Goal: Task Accomplishment & Management: Use online tool/utility

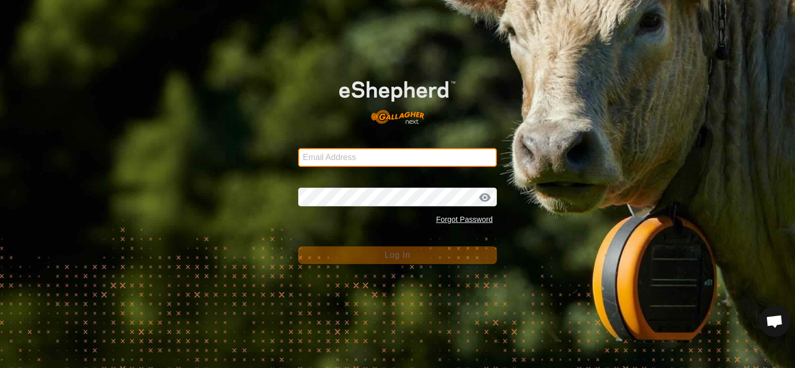
type input "[PERSON_NAME][EMAIL_ADDRESS][DOMAIN_NAME]"
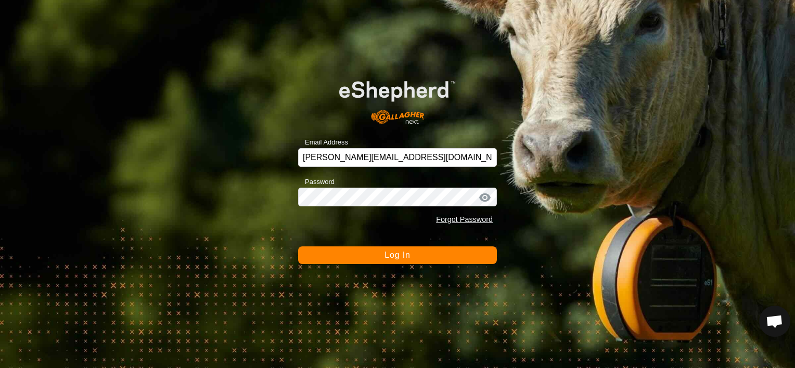
click at [364, 254] on button "Log In" at bounding box center [397, 256] width 199 height 18
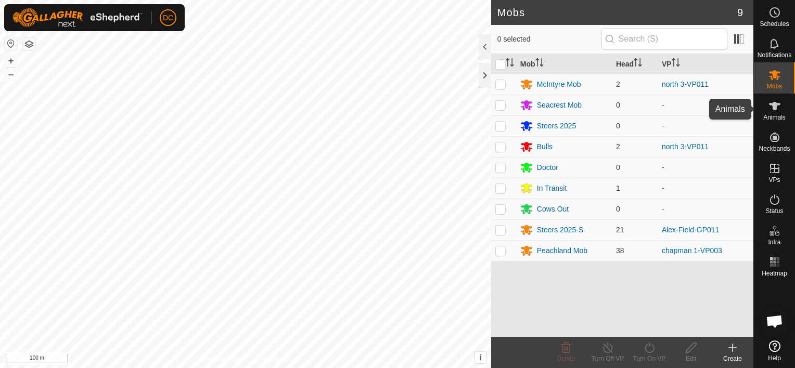
click at [781, 110] on es-animals-svg-icon at bounding box center [774, 106] width 19 height 17
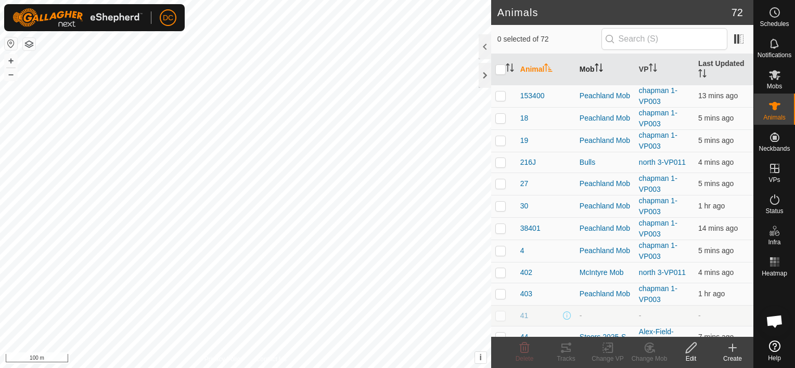
click at [598, 65] on icon "Activate to sort" at bounding box center [599, 67] width 8 height 8
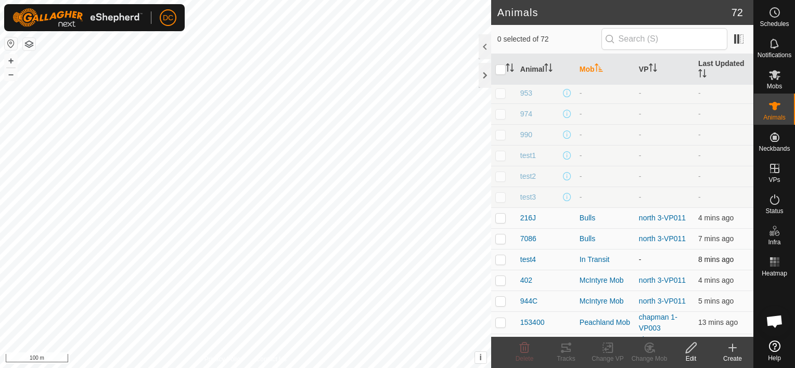
scroll to position [104, 0]
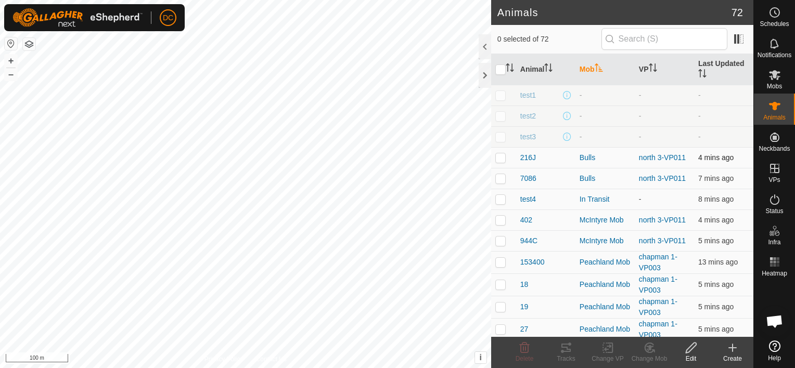
click at [496, 158] on p-checkbox at bounding box center [500, 157] width 10 height 8
checkbox input "true"
click at [500, 177] on p-checkbox at bounding box center [500, 178] width 10 height 8
checkbox input "true"
click at [499, 199] on p-checkbox at bounding box center [500, 199] width 10 height 8
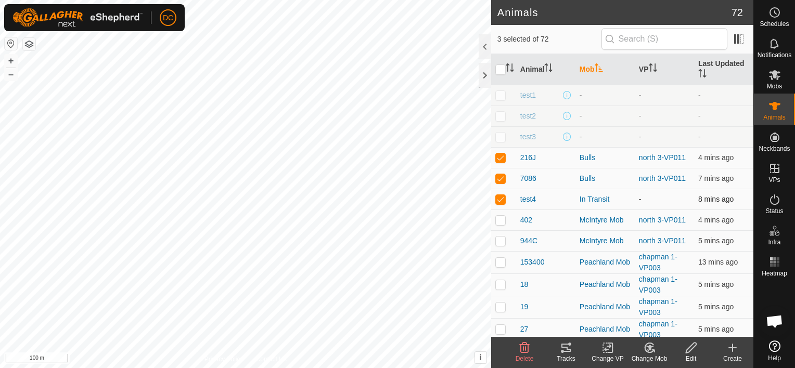
click at [500, 198] on p-checkbox at bounding box center [500, 199] width 10 height 8
checkbox input "false"
click at [499, 216] on p-checkbox at bounding box center [500, 220] width 10 height 8
checkbox input "true"
click at [500, 243] on p-checkbox at bounding box center [500, 241] width 10 height 8
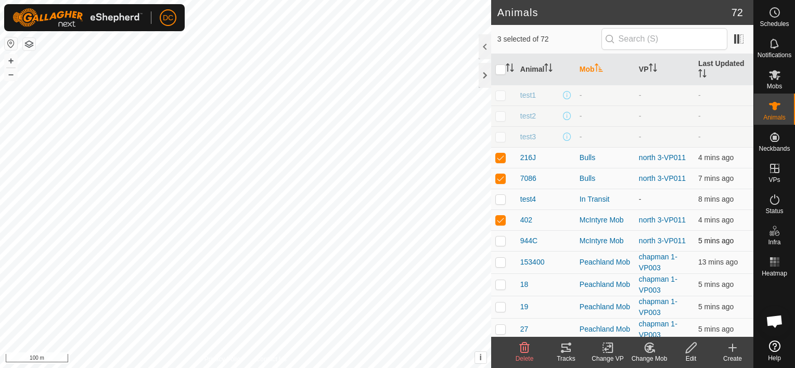
checkbox input "true"
click at [570, 347] on icon at bounding box center [566, 348] width 12 height 12
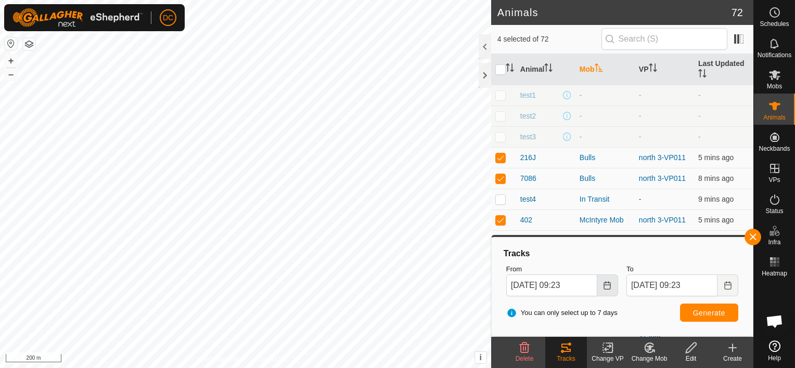
click at [604, 285] on icon "Choose Date" at bounding box center [607, 285] width 7 height 8
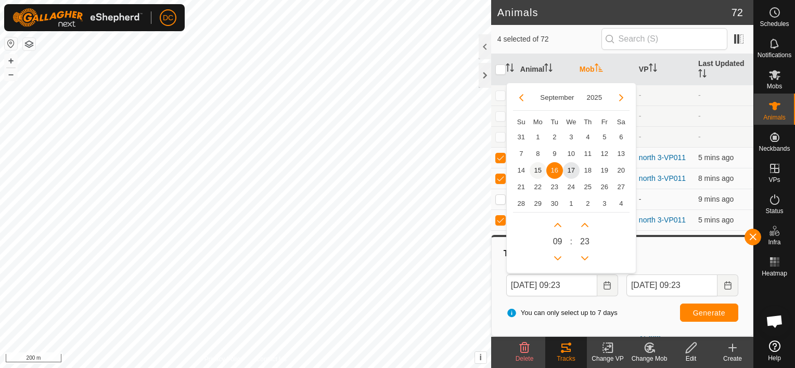
click at [537, 169] on span "15" at bounding box center [538, 170] width 17 height 17
type input "[DATE] 09:23"
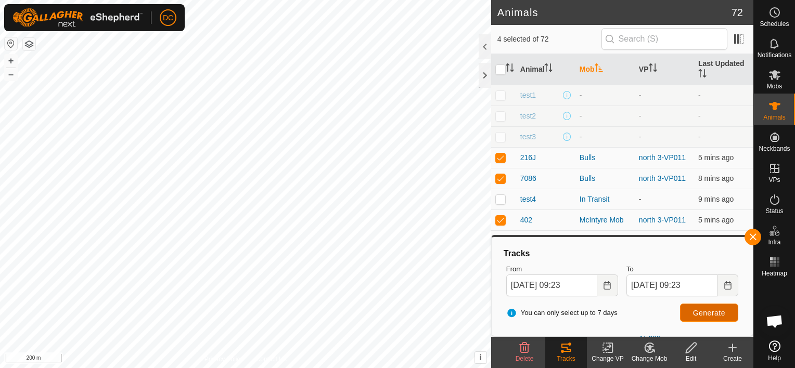
click at [711, 311] on span "Generate" at bounding box center [709, 313] width 32 height 8
